Goal: Task Accomplishment & Management: Use online tool/utility

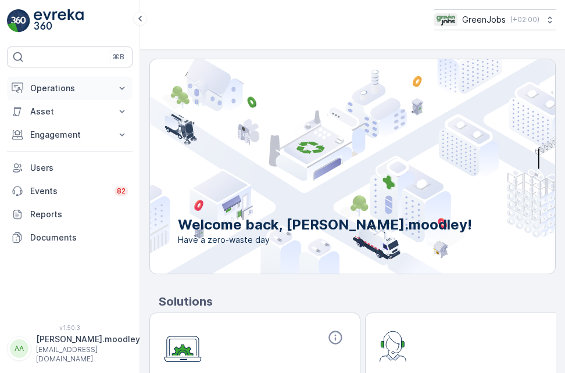
click at [121, 88] on icon at bounding box center [122, 88] width 5 height 3
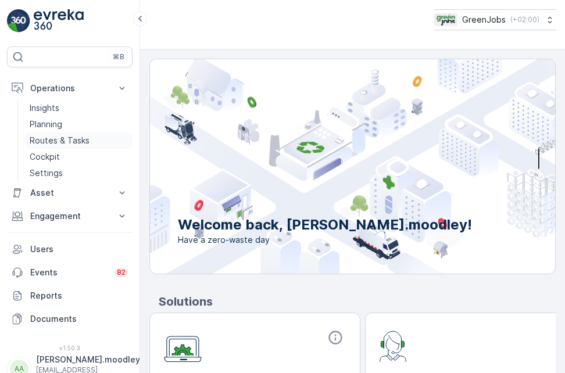
click at [68, 141] on p "Routes & Tasks" at bounding box center [60, 141] width 60 height 12
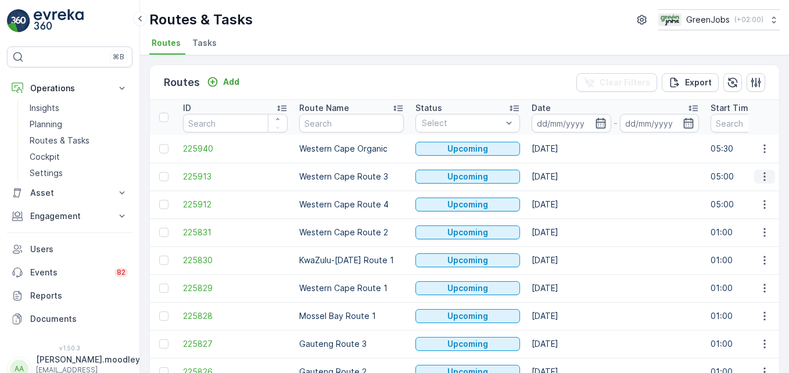
click at [564, 174] on icon "button" at bounding box center [765, 177] width 12 height 12
click at [564, 191] on span "See More Details" at bounding box center [737, 194] width 67 height 12
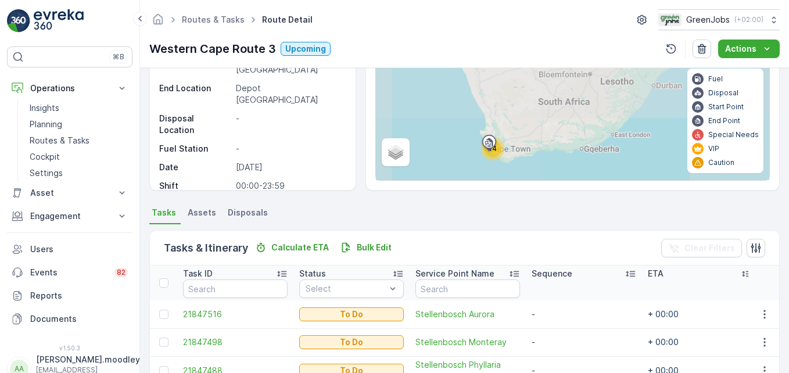
scroll to position [58, 0]
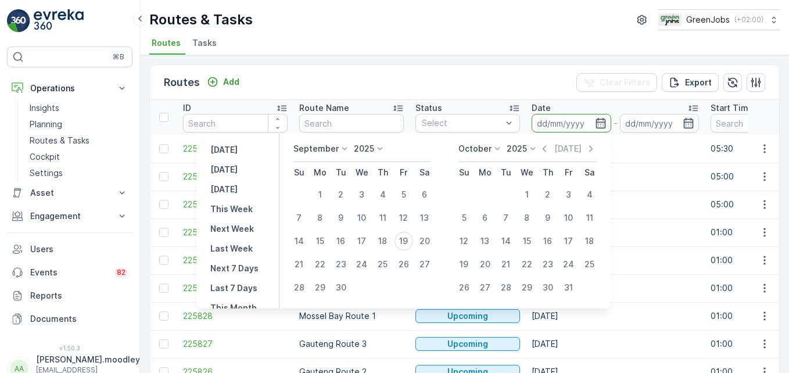
click at [542, 120] on input at bounding box center [572, 123] width 80 height 19
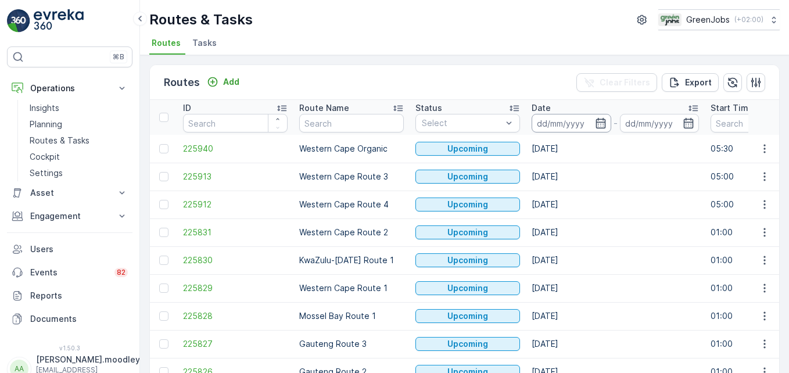
click at [546, 123] on input at bounding box center [572, 123] width 80 height 19
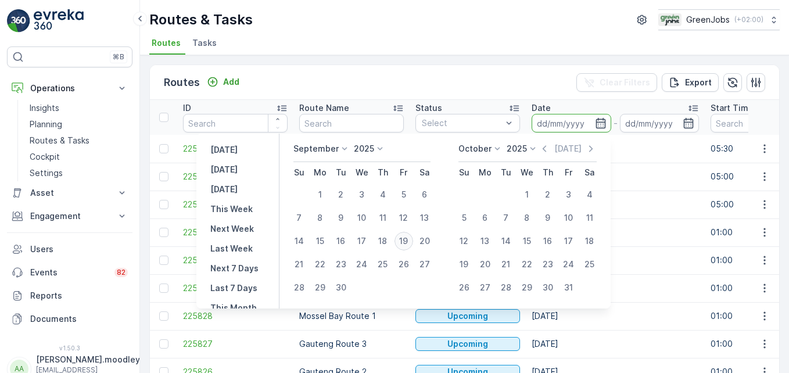
click at [404, 239] on div "19" at bounding box center [404, 241] width 19 height 19
type input "[DATE]"
click at [404, 239] on div "19" at bounding box center [404, 241] width 19 height 19
type input "[DATE]"
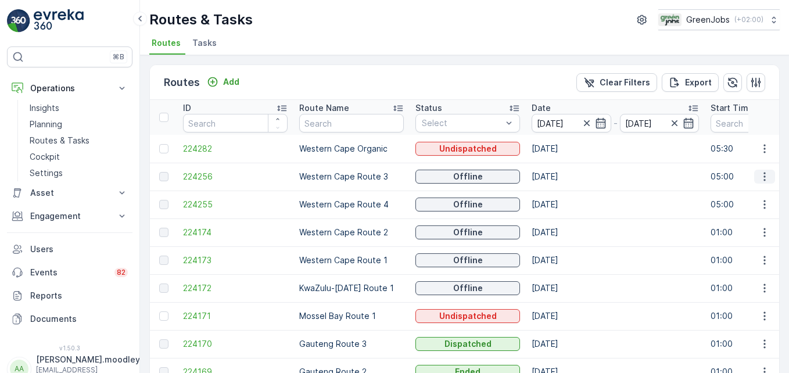
click at [564, 177] on icon "button" at bounding box center [765, 177] width 12 height 12
click at [564, 191] on span "See More Details" at bounding box center [737, 194] width 67 height 12
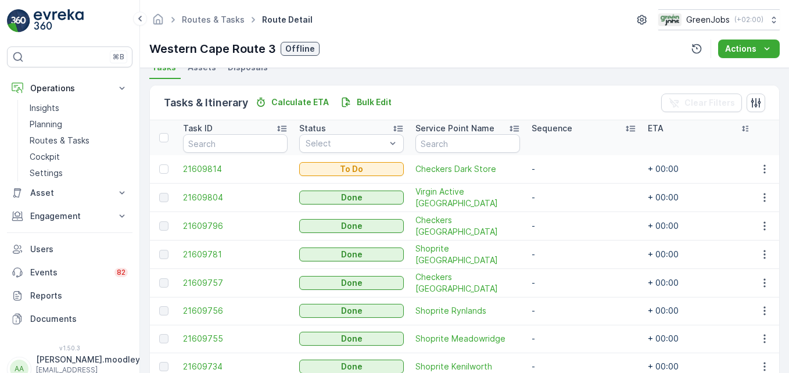
scroll to position [237, 0]
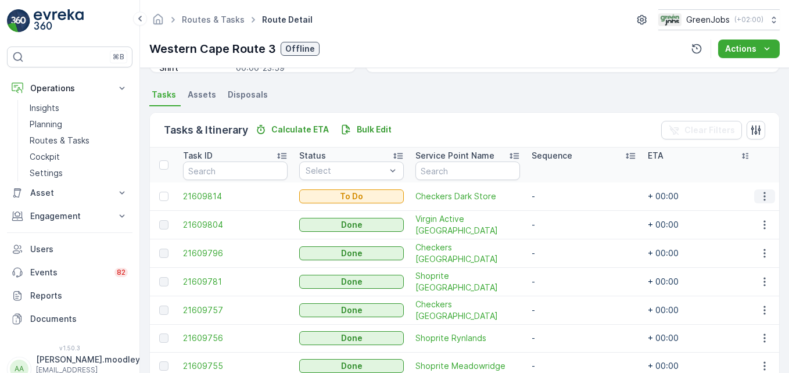
click at [564, 195] on icon "button" at bounding box center [765, 197] width 12 height 12
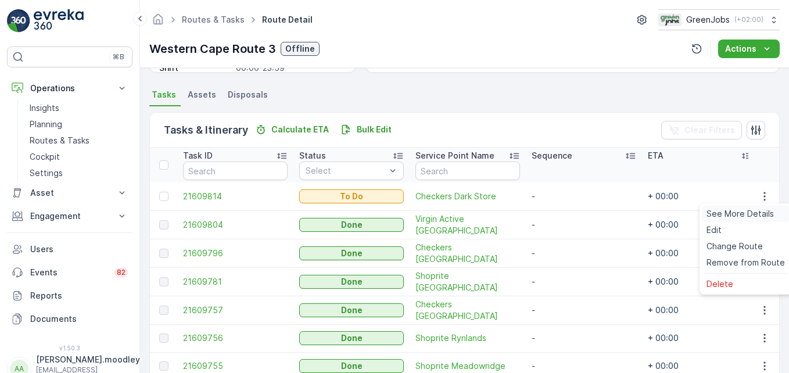
click at [564, 215] on span "See More Details" at bounding box center [740, 214] width 67 height 12
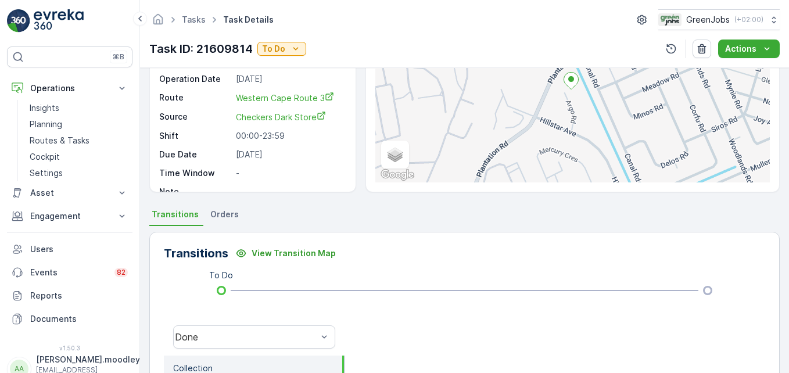
scroll to position [116, 0]
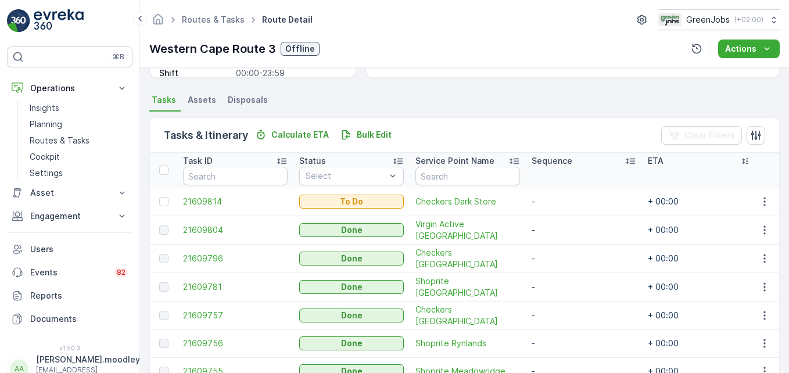
scroll to position [233, 0]
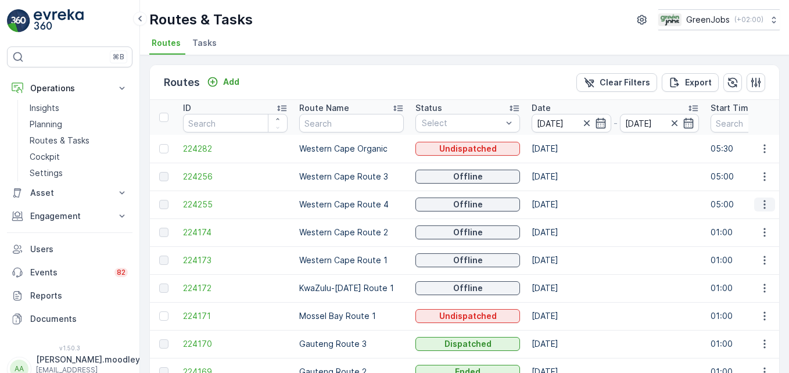
click at [564, 203] on icon "button" at bounding box center [765, 205] width 12 height 12
click at [564, 220] on span "See More Details" at bounding box center [737, 222] width 67 height 12
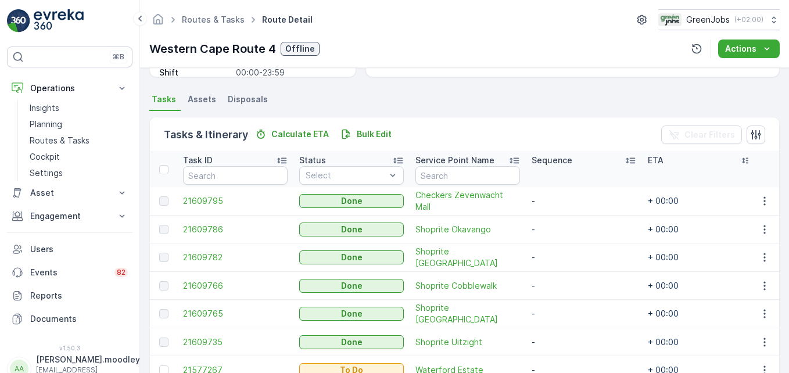
scroll to position [291, 0]
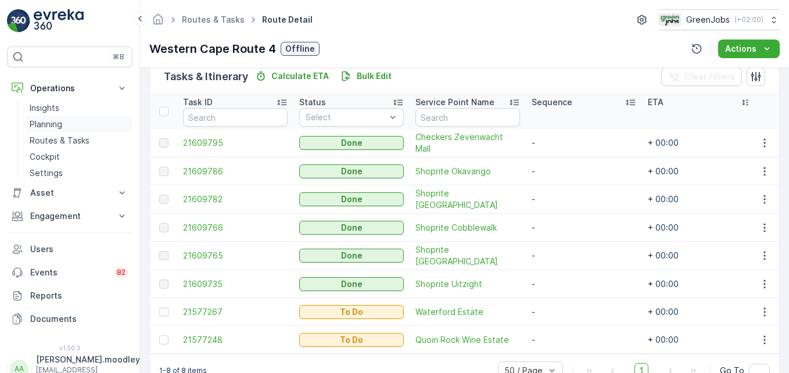
click at [46, 124] on p "Planning" at bounding box center [46, 125] width 33 height 12
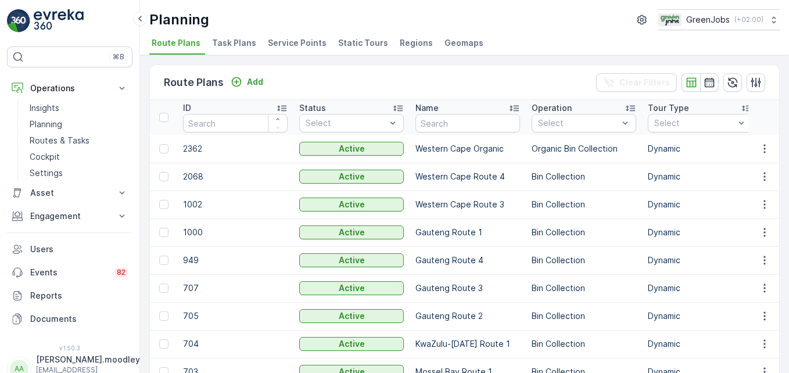
click at [300, 37] on span "Service Points" at bounding box center [297, 43] width 59 height 12
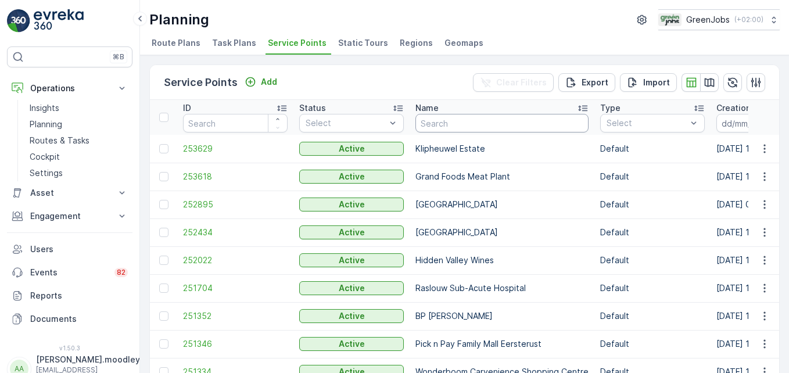
click at [467, 120] on input "text" at bounding box center [502, 123] width 173 height 19
type input "delaire"
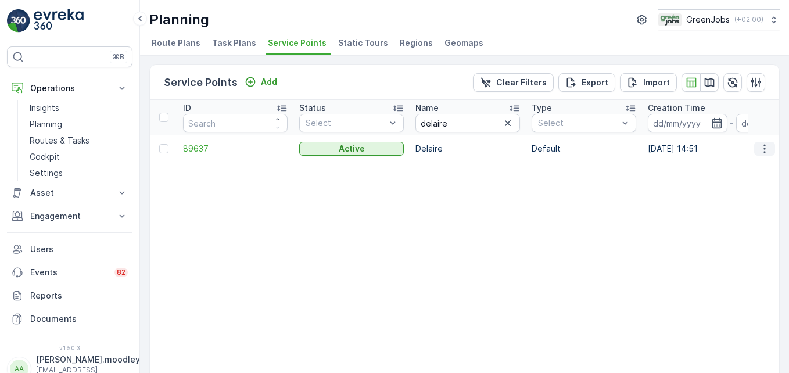
click at [564, 149] on icon "button" at bounding box center [765, 149] width 12 height 12
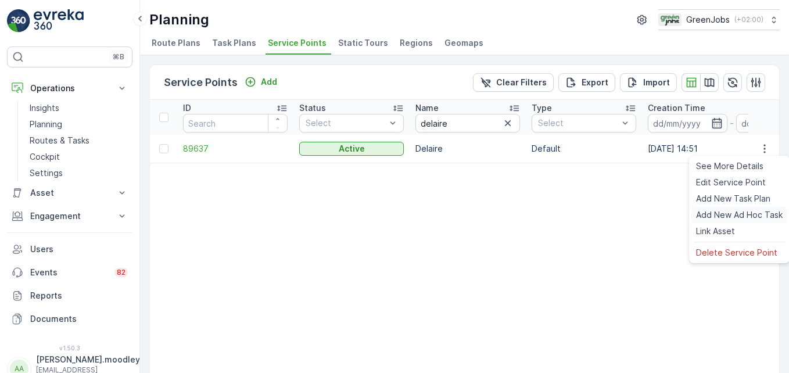
click at [564, 214] on span "Add New Ad Hoc Task" at bounding box center [739, 215] width 87 height 12
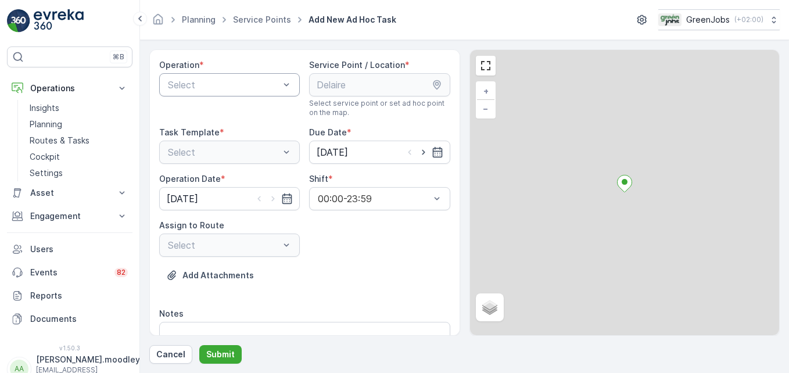
click at [292, 82] on div "Select" at bounding box center [229, 84] width 141 height 23
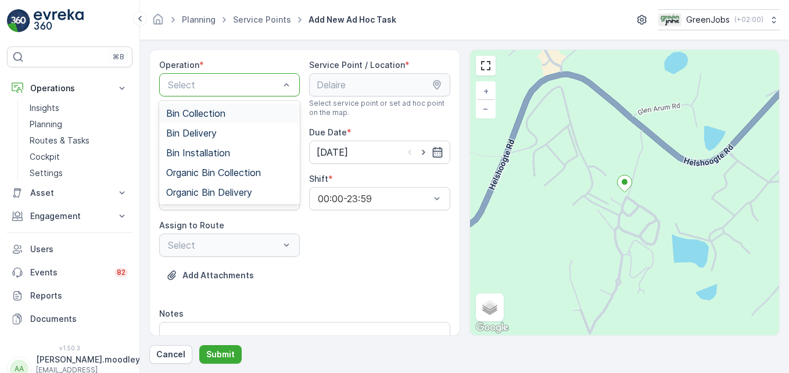
click at [223, 114] on span "Bin Collection" at bounding box center [195, 113] width 59 height 10
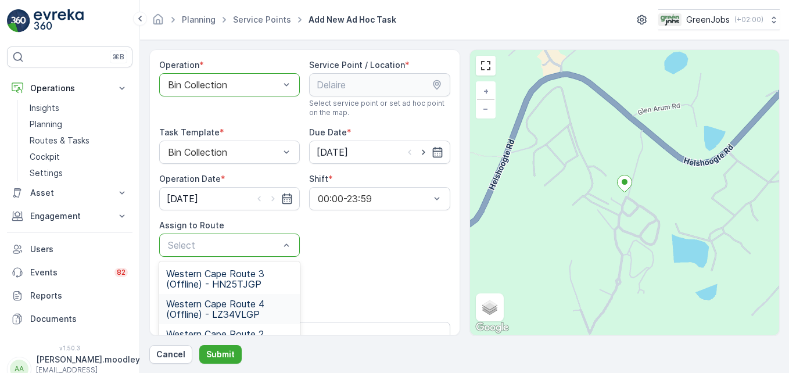
click at [240, 307] on span "Western Cape Route 4 (Offline) - LZ34VLGP" at bounding box center [229, 309] width 127 height 21
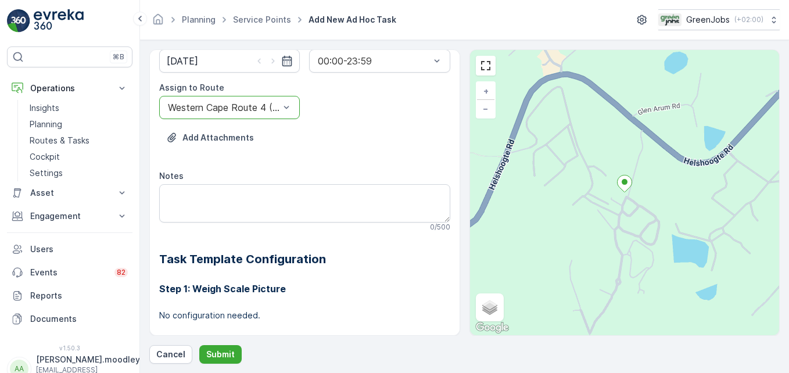
scroll to position [233, 0]
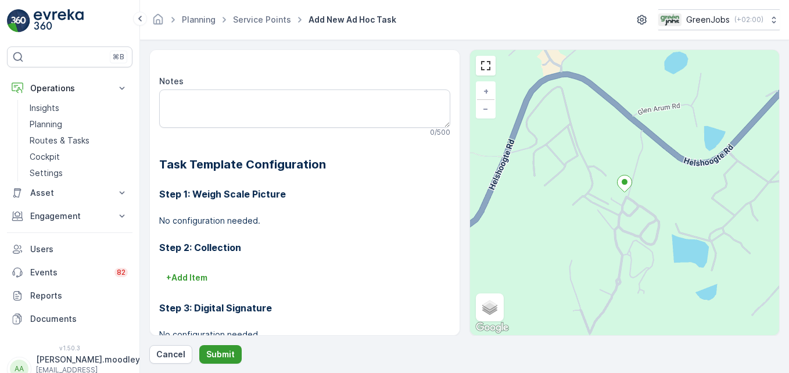
click at [222, 352] on p "Submit" at bounding box center [220, 355] width 28 height 12
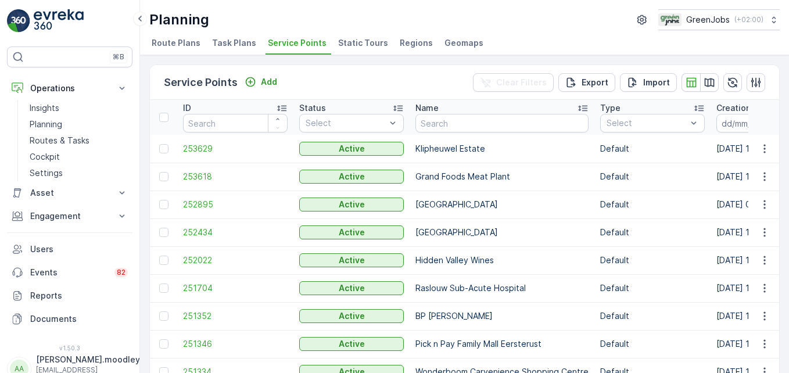
click at [535, 220] on td "[GEOGRAPHIC_DATA]" at bounding box center [502, 233] width 185 height 28
